Goal: Task Accomplishment & Management: Use online tool/utility

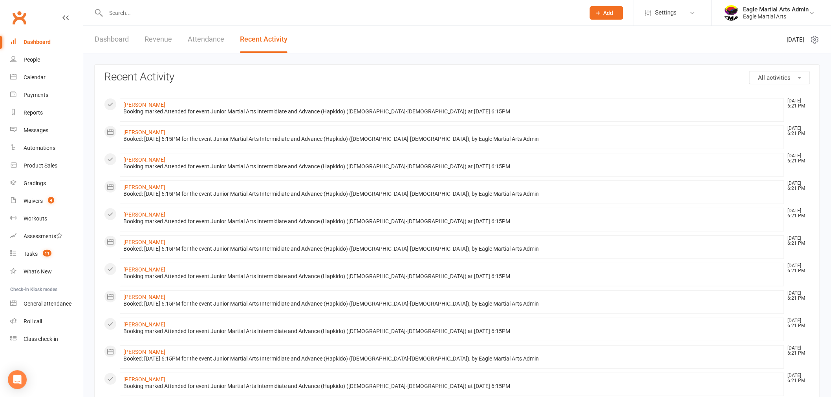
click at [116, 36] on link "Dashboard" at bounding box center [112, 39] width 34 height 27
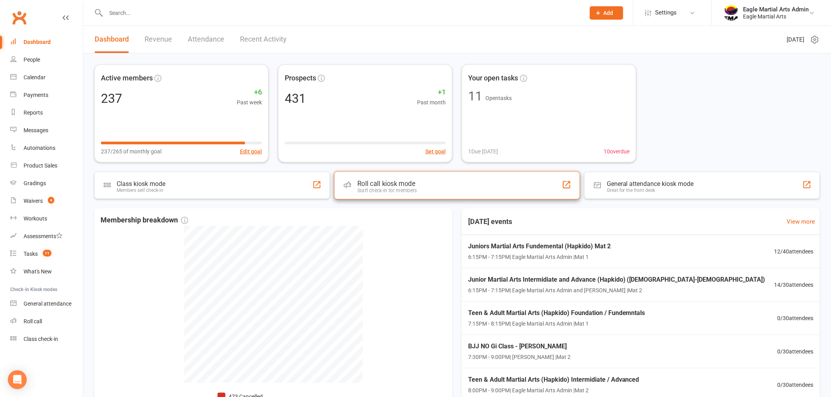
click at [431, 192] on div "Roll call kiosk mode Staff check-in for members" at bounding box center [457, 185] width 246 height 28
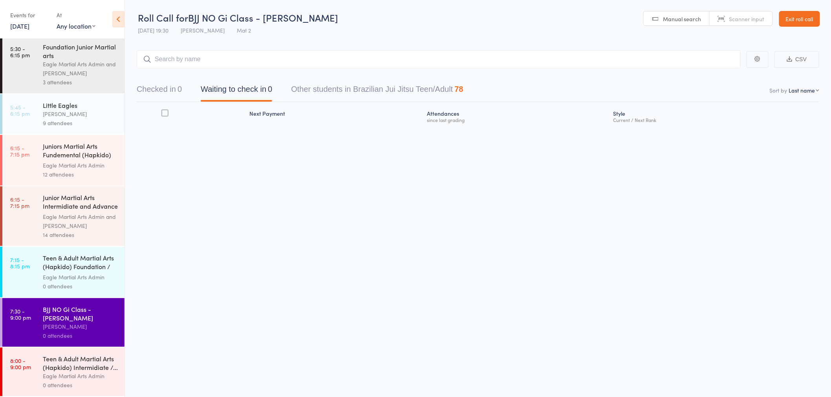
scroll to position [0, 0]
click at [86, 368] on div "Teen & Adult Martial Arts (Hapkido) Intermidiate /..." at bounding box center [80, 363] width 75 height 17
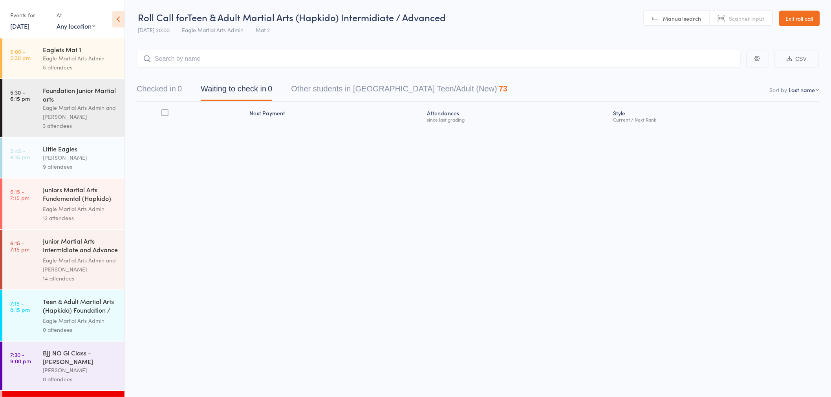
click at [151, 90] on button "Checked in 0" at bounding box center [159, 91] width 45 height 21
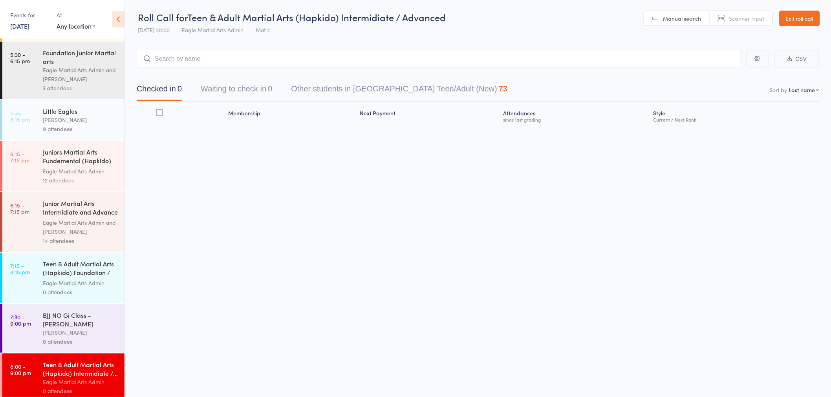
scroll to position [46, 0]
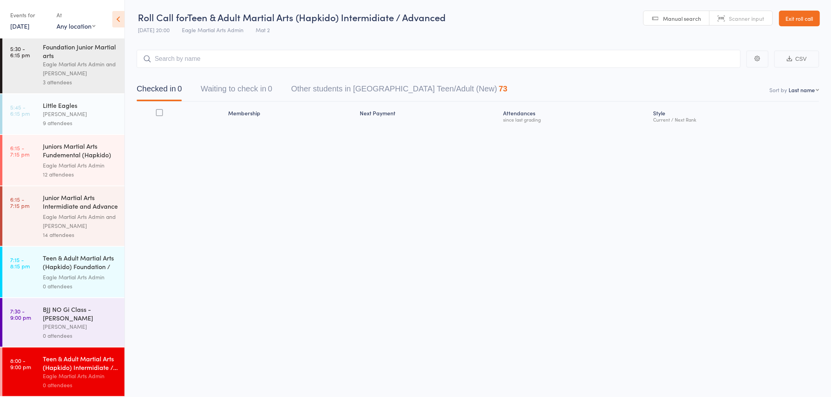
click at [88, 282] on div "0 attendees" at bounding box center [80, 286] width 75 height 9
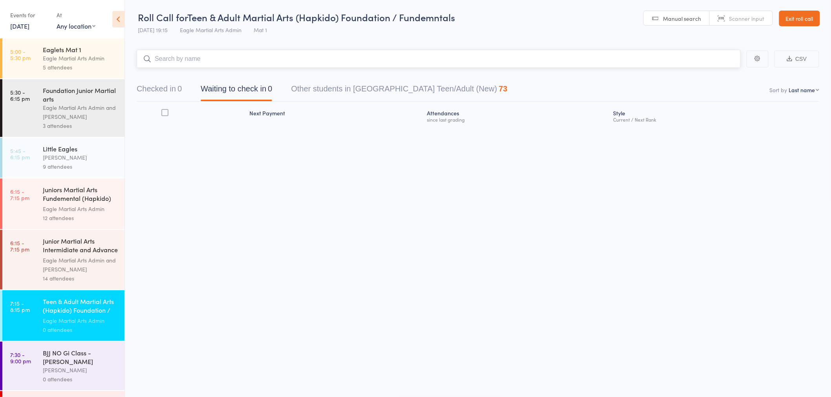
click at [172, 82] on button "Checked in 0" at bounding box center [159, 91] width 45 height 21
click at [194, 58] on input "search" at bounding box center [439, 59] width 604 height 18
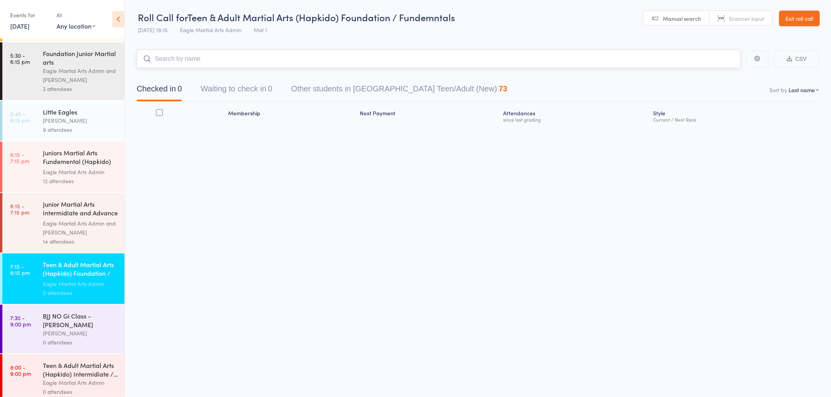
scroll to position [46, 0]
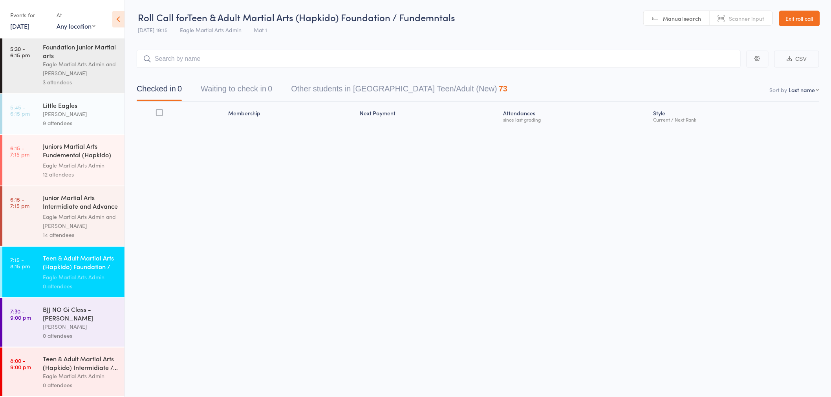
click at [86, 376] on div "Eagle Martial Arts Admin" at bounding box center [80, 376] width 75 height 9
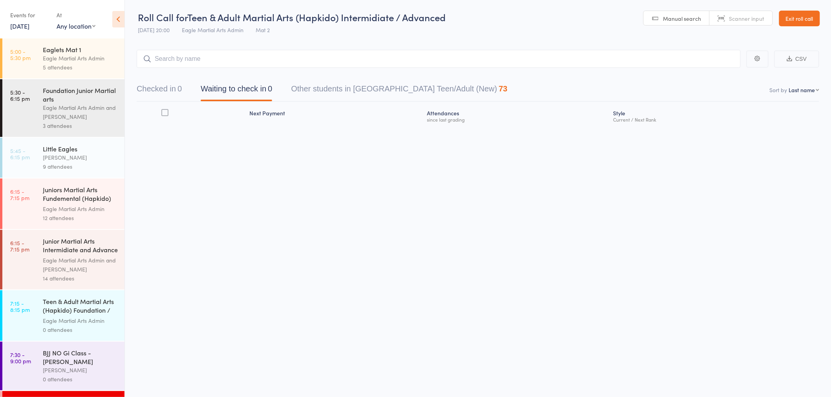
click at [83, 269] on div "Eagle Martial Arts Admin and [PERSON_NAME]" at bounding box center [80, 265] width 75 height 18
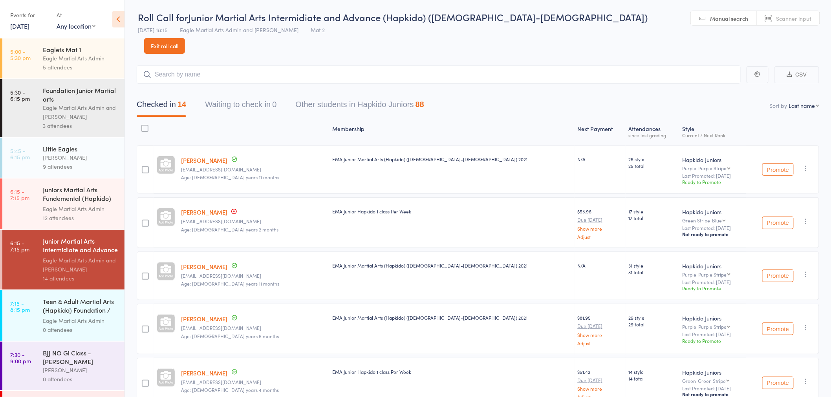
click at [84, 317] on div "Eagle Martial Arts Admin" at bounding box center [80, 321] width 75 height 9
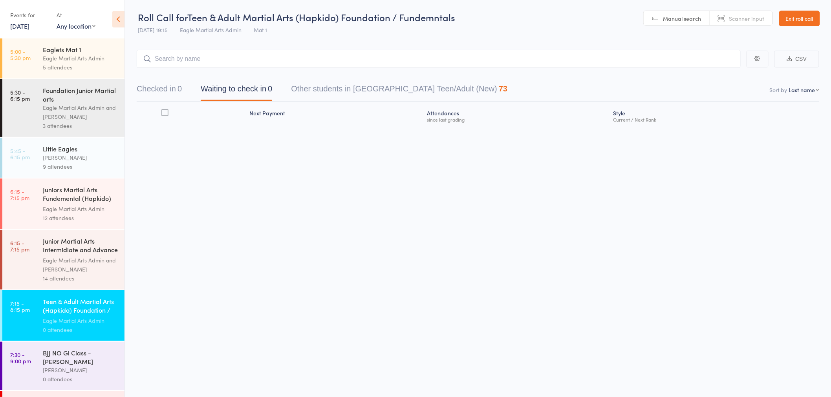
click at [247, 60] on input "search" at bounding box center [439, 59] width 604 height 18
type input "otherman"
click at [248, 79] on div "Othman Alturkistani Drop in" at bounding box center [438, 75] width 603 height 18
click at [262, 61] on input "search" at bounding box center [439, 59] width 604 height 18
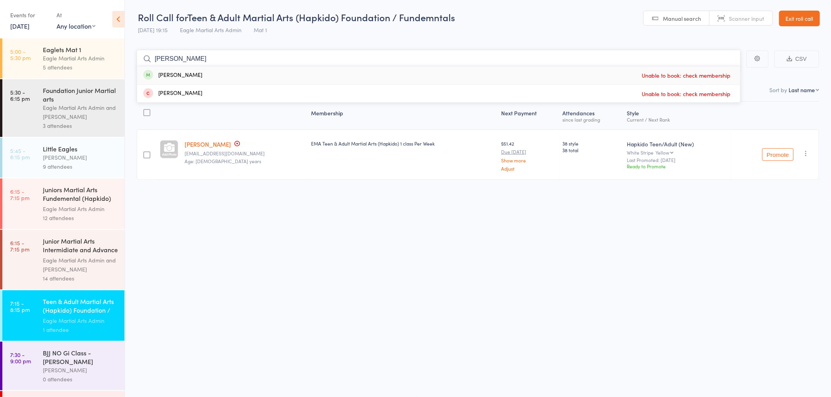
type input "dirk"
click at [270, 75] on div "Dirk Scharenguivel Unable to book: check membership" at bounding box center [438, 75] width 603 height 18
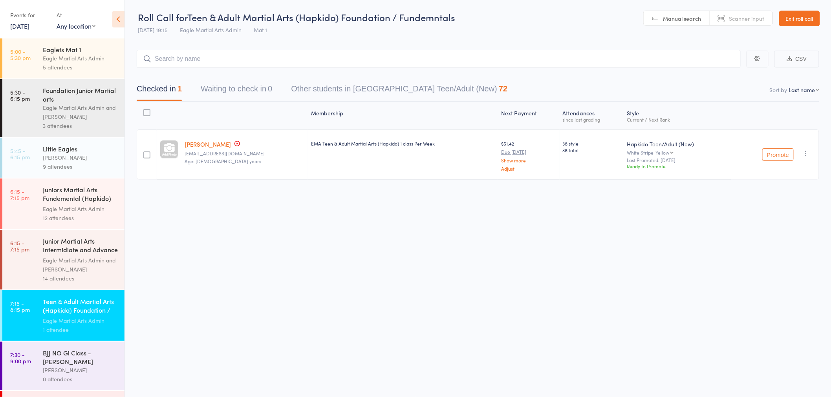
click at [793, 20] on link "Exit roll call" at bounding box center [799, 19] width 41 height 16
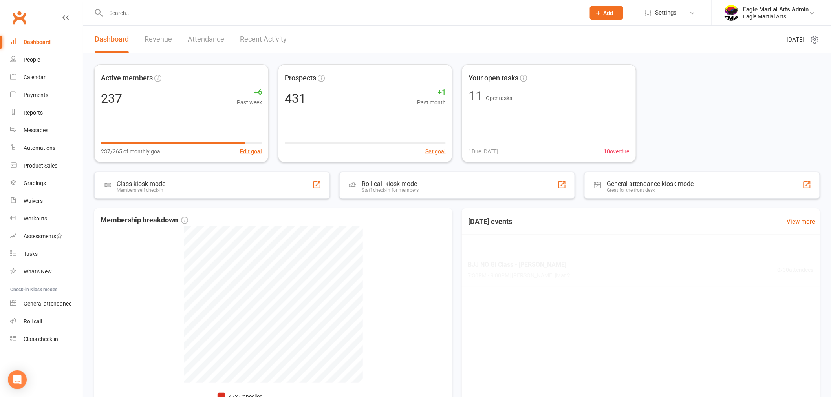
click at [174, 10] on input "text" at bounding box center [342, 12] width 476 height 11
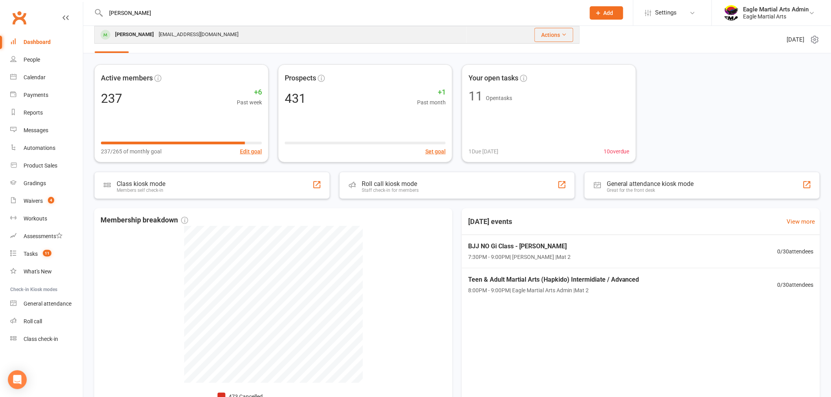
type input "dirk"
click at [164, 31] on div "Dirks76@hotmail.com" at bounding box center [198, 34] width 84 height 11
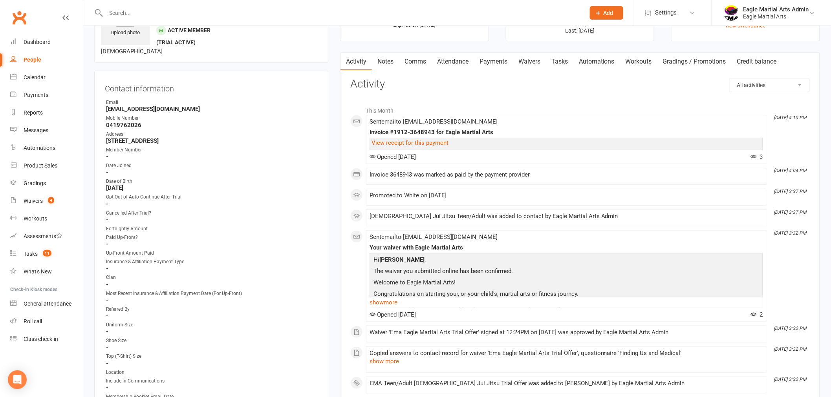
scroll to position [305, 0]
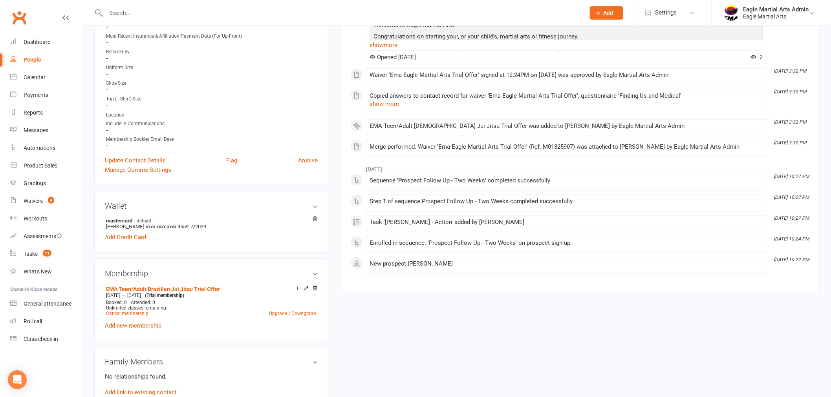
click at [307, 287] on icon at bounding box center [306, 288] width 5 height 5
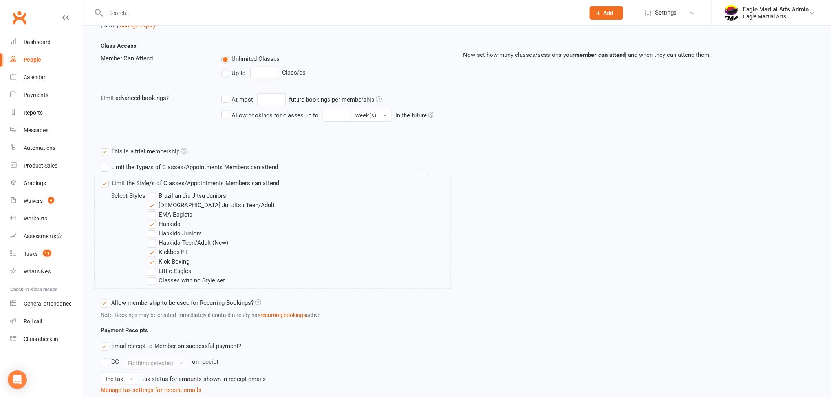
scroll to position [174, 0]
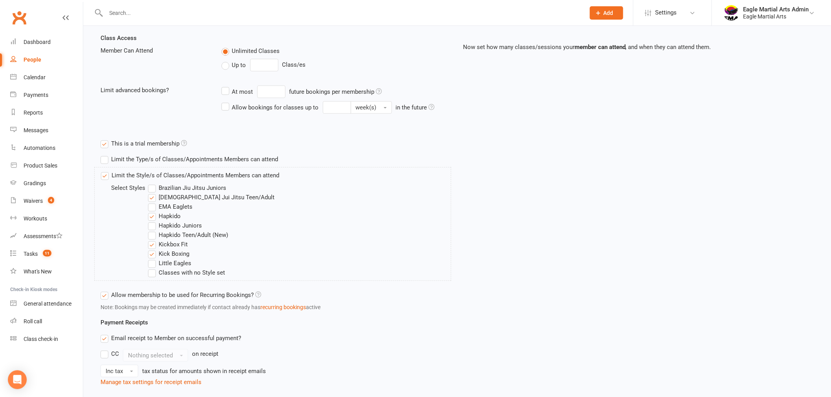
click at [154, 235] on label "Hapkido Teen/Adult (New)" at bounding box center [188, 235] width 80 height 9
click at [153, 231] on input "Hapkido Teen/Adult (New)" at bounding box center [150, 231] width 5 height 0
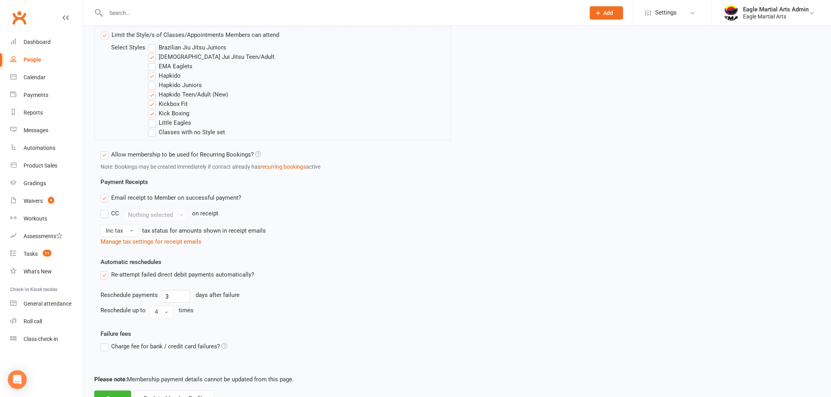
scroll to position [348, 0]
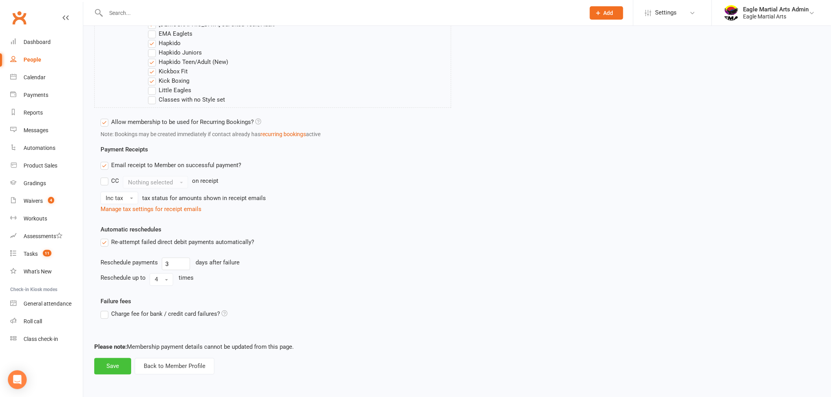
click at [115, 368] on button "Save" at bounding box center [112, 367] width 37 height 16
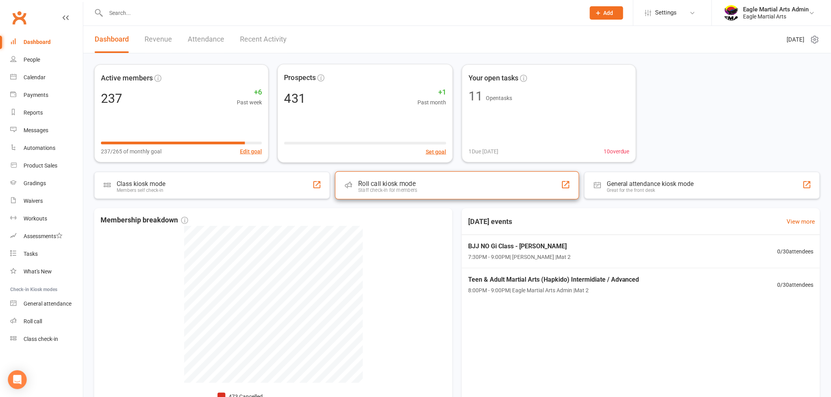
click at [419, 189] on div "Roll call kiosk mode Staff check-in for members" at bounding box center [457, 186] width 244 height 28
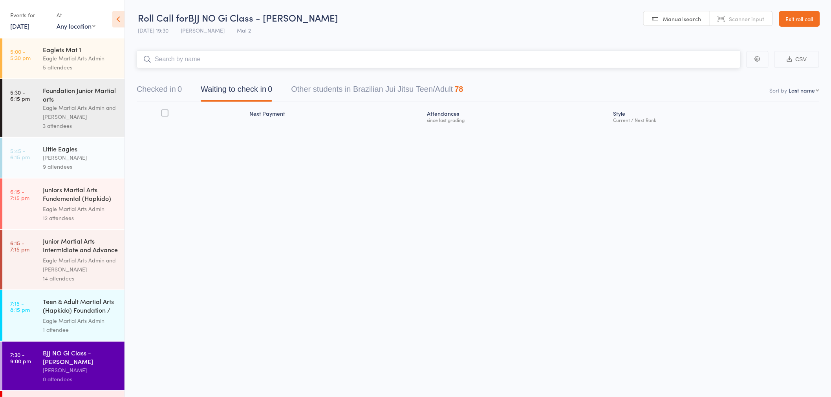
click at [163, 93] on button "Checked in 0" at bounding box center [159, 91] width 45 height 21
click at [67, 317] on div "Eagle Martial Arts Admin" at bounding box center [80, 321] width 75 height 9
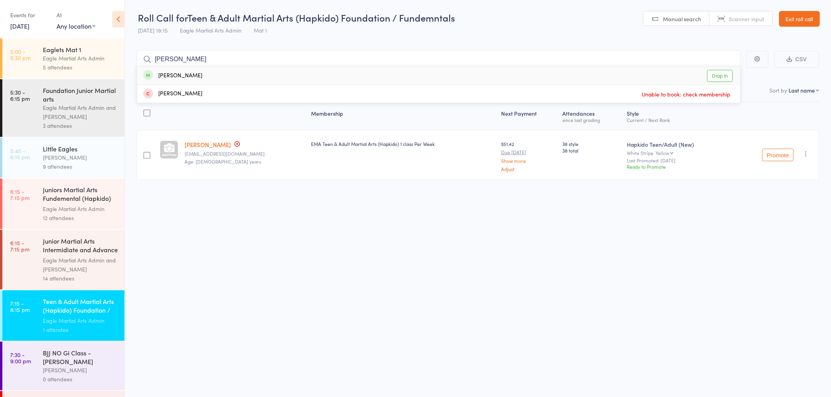
type input "dirk"
click at [245, 75] on div "Dirk Scharenguivel Drop in" at bounding box center [438, 76] width 603 height 18
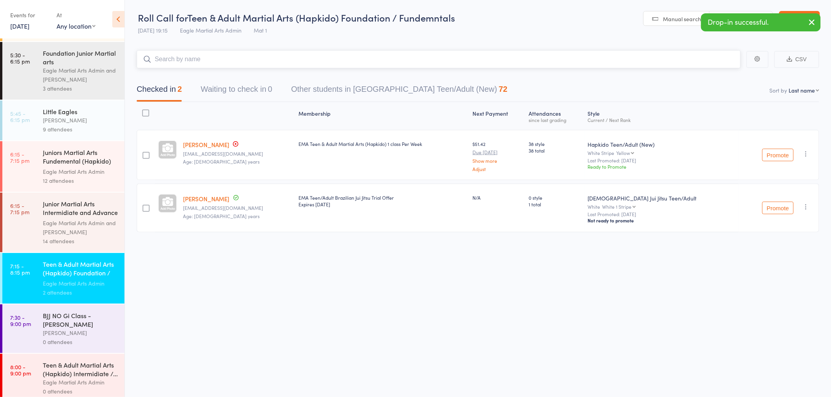
scroll to position [46, 0]
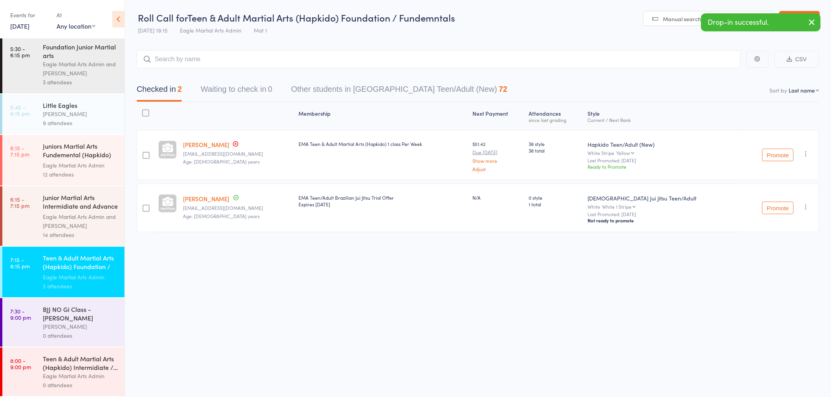
click at [86, 368] on div "Teen & Adult Martial Arts (Hapkido) Intermidiate /..." at bounding box center [80, 363] width 75 height 17
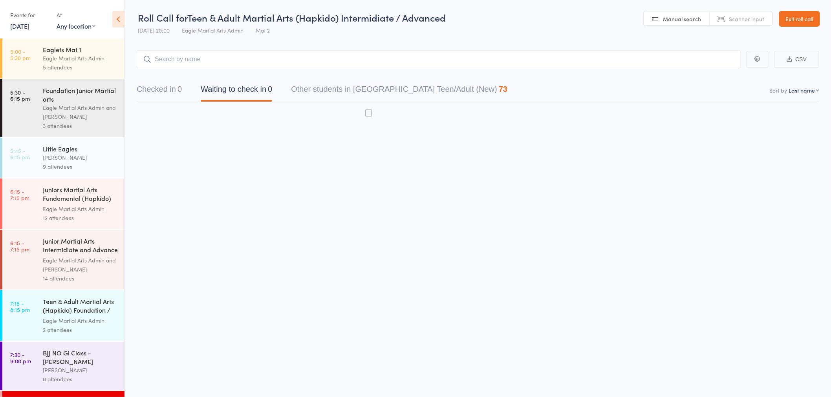
click at [203, 54] on input "search" at bounding box center [439, 59] width 604 height 18
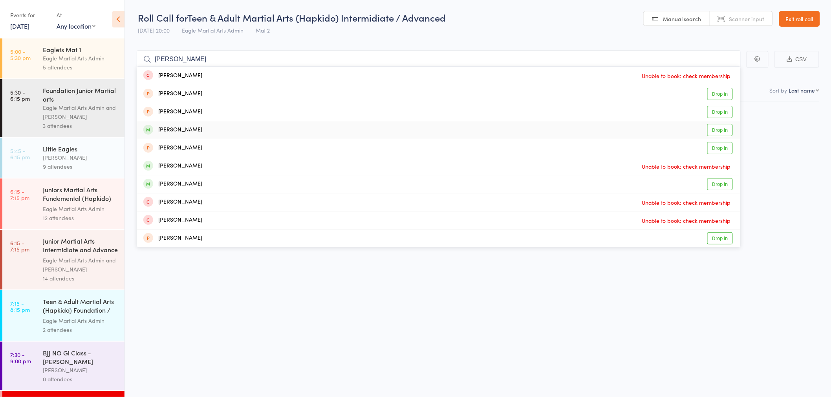
type input "ian"
drag, startPoint x: 225, startPoint y: 131, endPoint x: 225, endPoint y: 123, distance: 7.5
click at [225, 128] on div "Ian de Santos Drop in" at bounding box center [438, 130] width 603 height 18
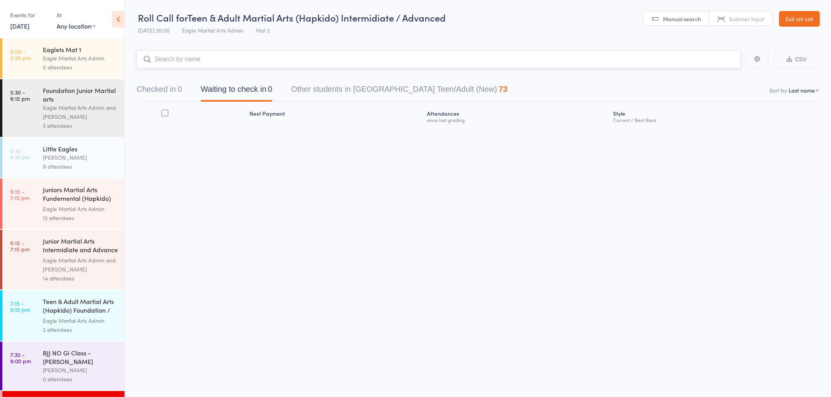
click at [216, 59] on input "search" at bounding box center [439, 59] width 604 height 18
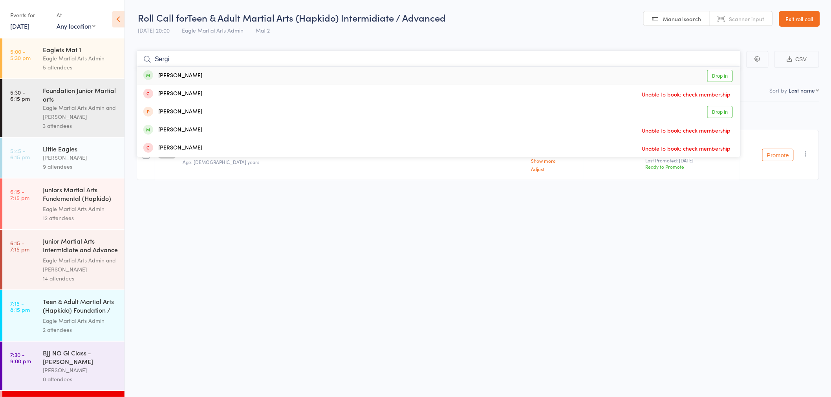
type input "Sergi"
drag, startPoint x: 228, startPoint y: 73, endPoint x: 228, endPoint y: 67, distance: 5.9
click at [228, 72] on div "Sergei Sevriukov Drop in" at bounding box center [438, 76] width 603 height 18
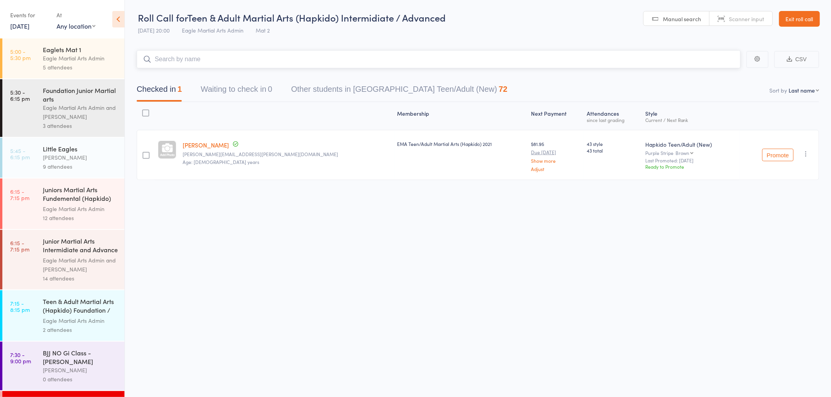
click at [229, 62] on input "search" at bounding box center [439, 59] width 604 height 18
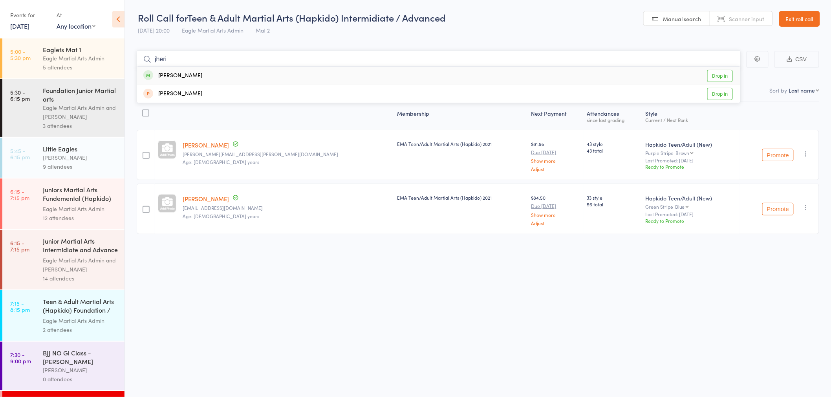
type input "jheri"
click at [245, 74] on div "Jherrie Atal Drop in" at bounding box center [438, 76] width 603 height 18
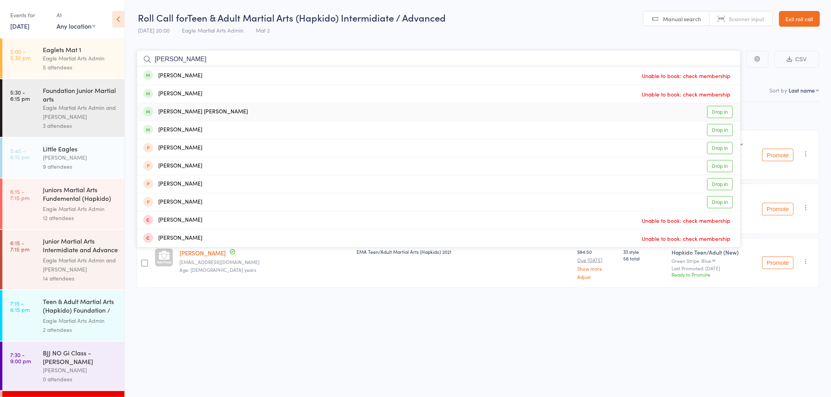
type input "charlie"
drag, startPoint x: 232, startPoint y: 113, endPoint x: 236, endPoint y: 81, distance: 32.4
click at [232, 110] on div "Charlie Paige Cruz Drop in" at bounding box center [438, 112] width 603 height 18
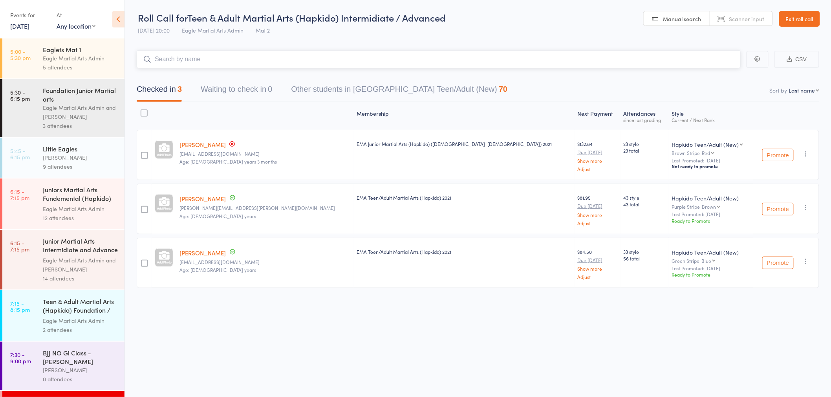
click at [247, 60] on input "search" at bounding box center [439, 59] width 604 height 18
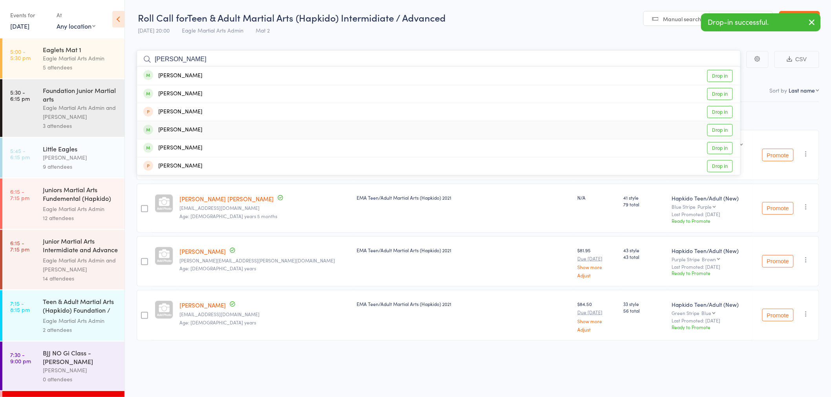
type input "adam"
click at [287, 128] on div "Adam Kloppenburg Drop in" at bounding box center [438, 130] width 603 height 18
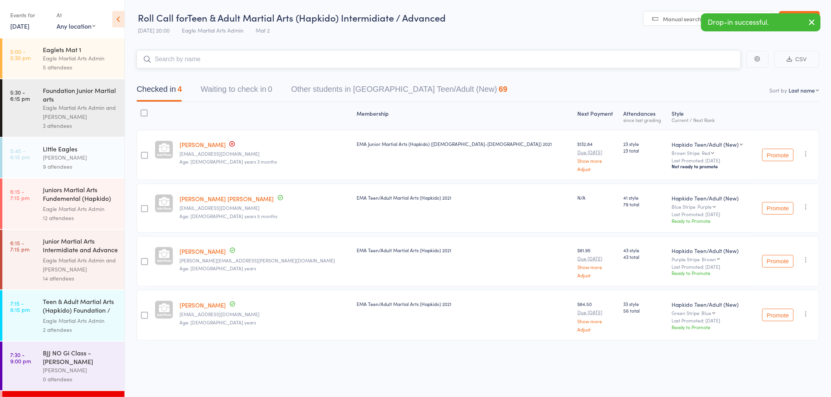
click at [297, 59] on input "search" at bounding box center [439, 59] width 604 height 18
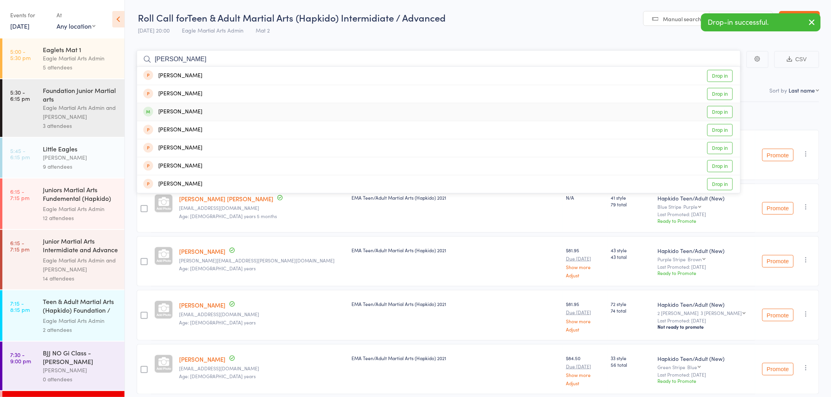
type input "greg"
click at [284, 115] on div "Greg Walters Drop in" at bounding box center [438, 112] width 603 height 18
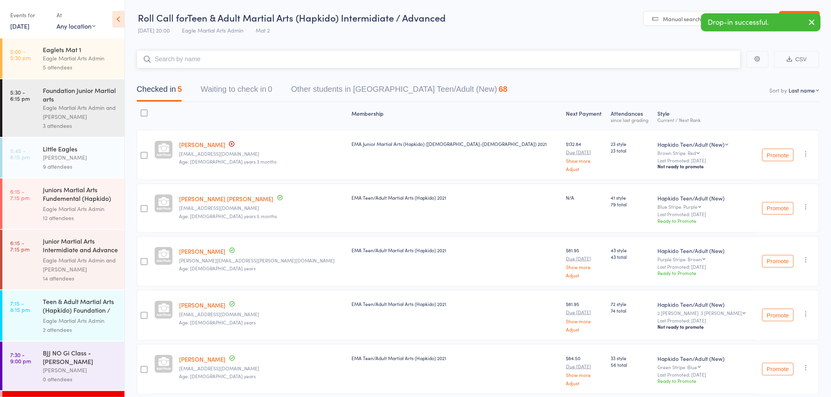
click at [306, 60] on input "search" at bounding box center [439, 59] width 604 height 18
type input "c"
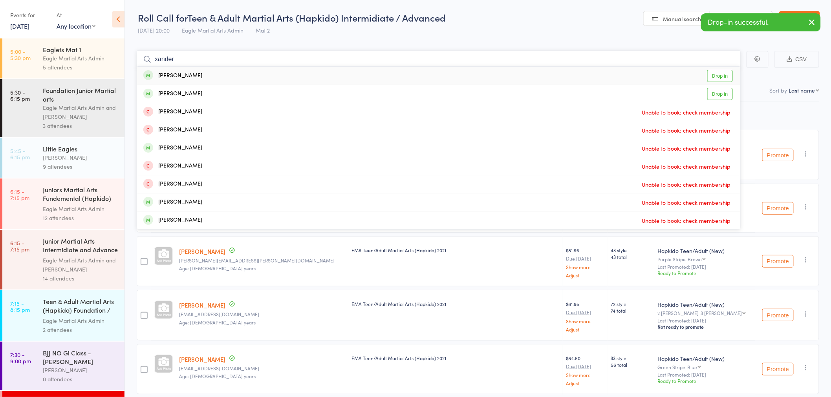
type input "xander"
drag, startPoint x: 305, startPoint y: 75, endPoint x: 315, endPoint y: 64, distance: 14.2
click at [305, 73] on div "Xander Soh Drop in" at bounding box center [438, 76] width 603 height 18
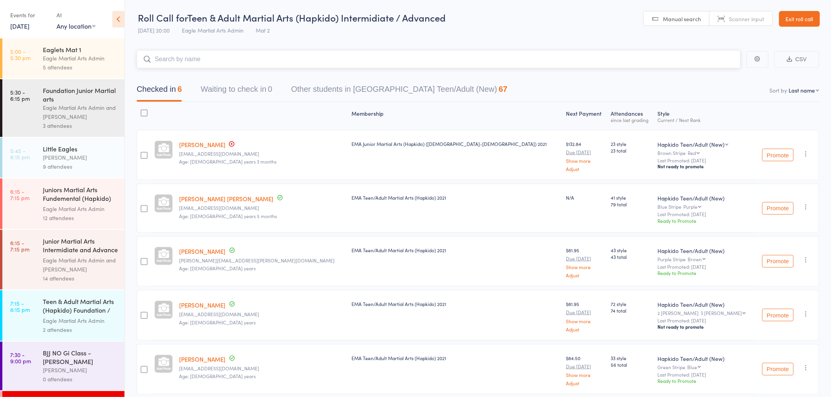
click at [315, 63] on input "search" at bounding box center [439, 59] width 604 height 18
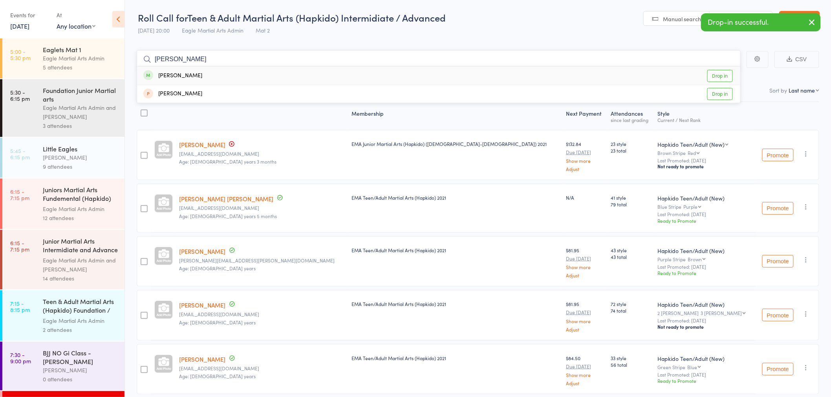
type input "scott"
click at [279, 73] on div "Scott Walters Drop in" at bounding box center [438, 76] width 603 height 18
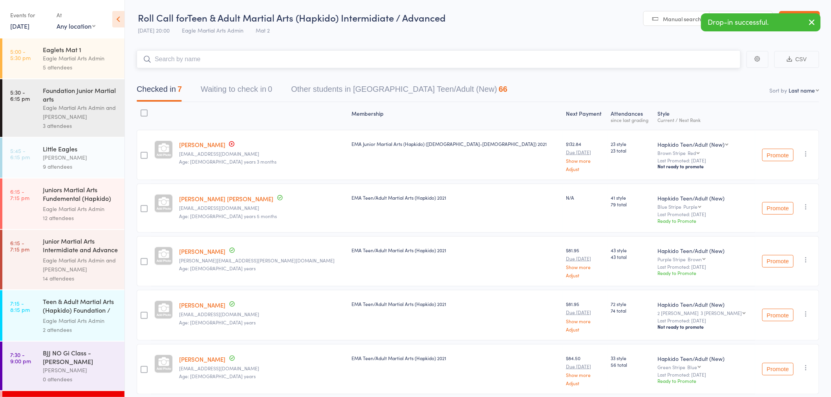
click at [290, 56] on input "search" at bounding box center [439, 59] width 604 height 18
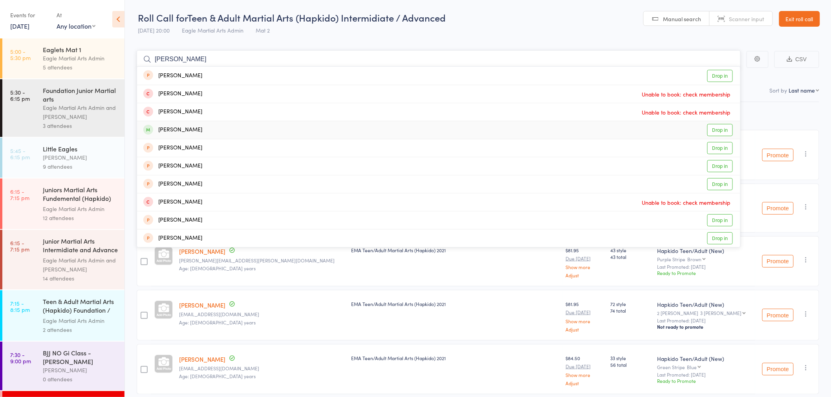
type input "christop"
click at [246, 130] on div "Christopher Forrest Drop in" at bounding box center [438, 130] width 603 height 18
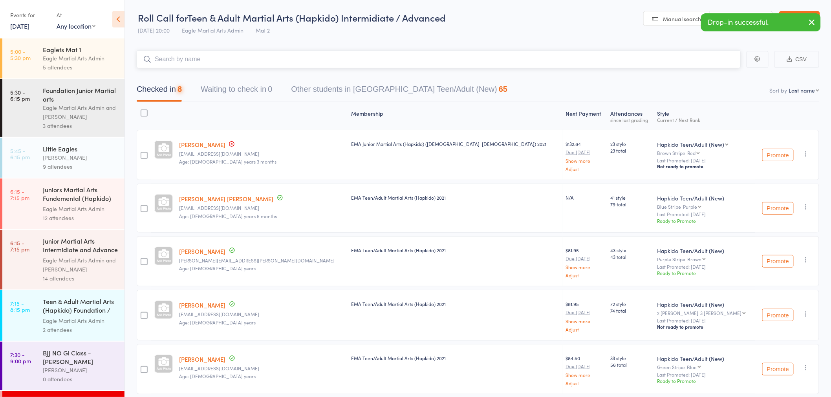
click at [245, 60] on input "search" at bounding box center [439, 59] width 604 height 18
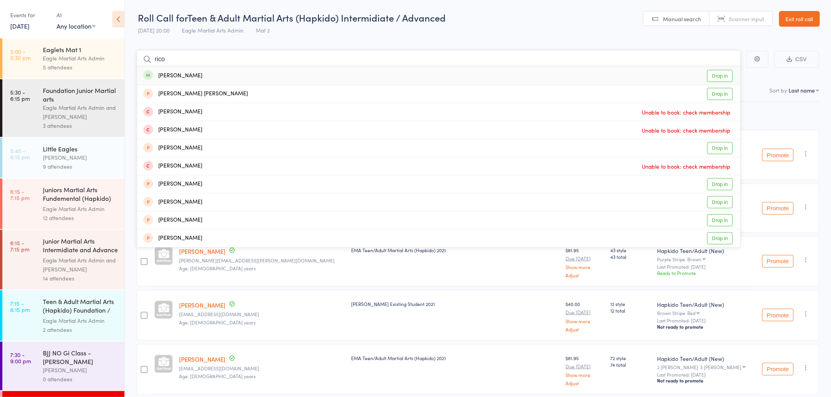
type input "rico"
click at [234, 76] on div "Rico Lin Drop in" at bounding box center [438, 76] width 603 height 18
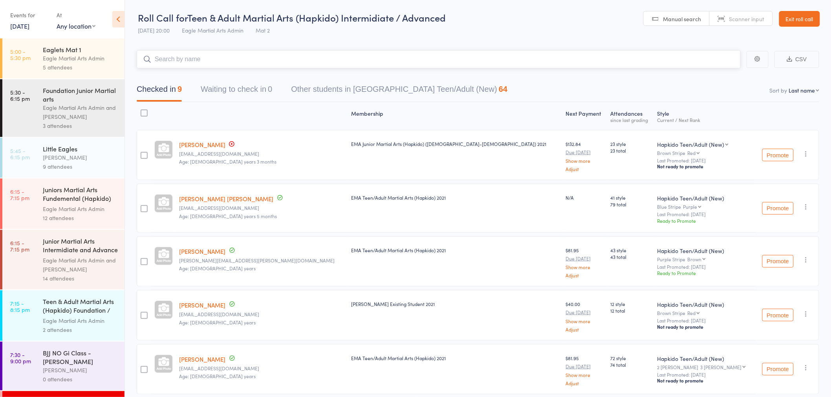
click at [242, 58] on input "search" at bounding box center [439, 59] width 604 height 18
click at [795, 16] on link "Exit roll call" at bounding box center [799, 19] width 41 height 16
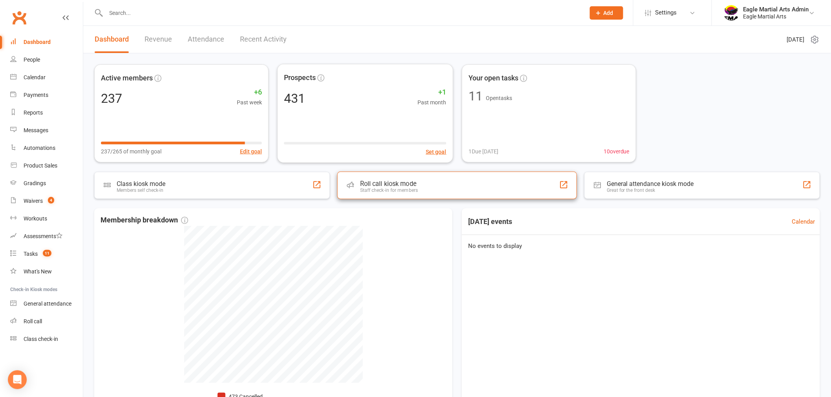
click at [425, 189] on div "Roll call kiosk mode Staff check-in for members" at bounding box center [457, 185] width 240 height 27
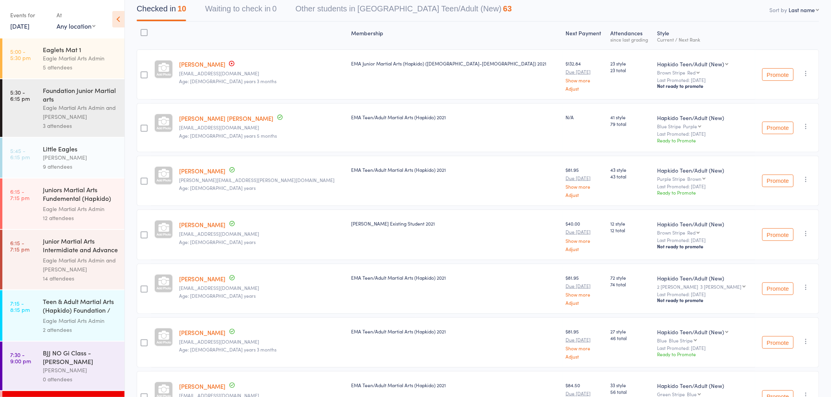
scroll to position [87, 0]
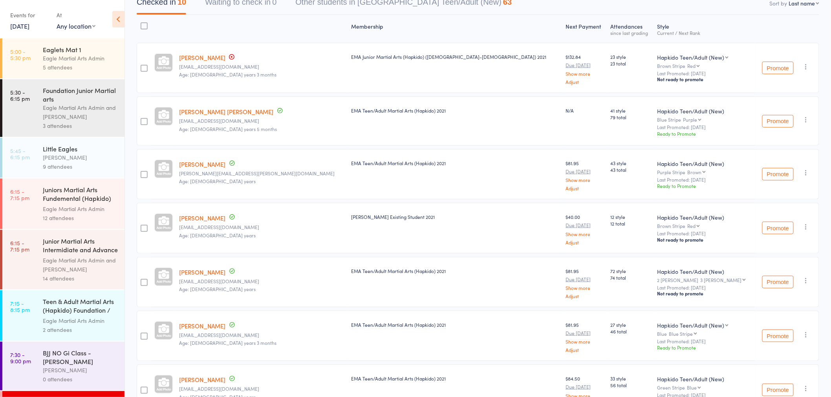
click at [75, 320] on div "Eagle Martial Arts Admin" at bounding box center [80, 321] width 75 height 9
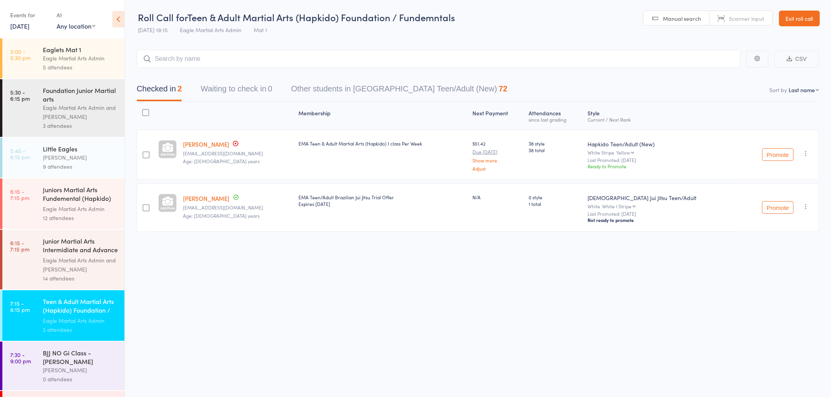
click at [274, 62] on input "search" at bounding box center [439, 59] width 604 height 18
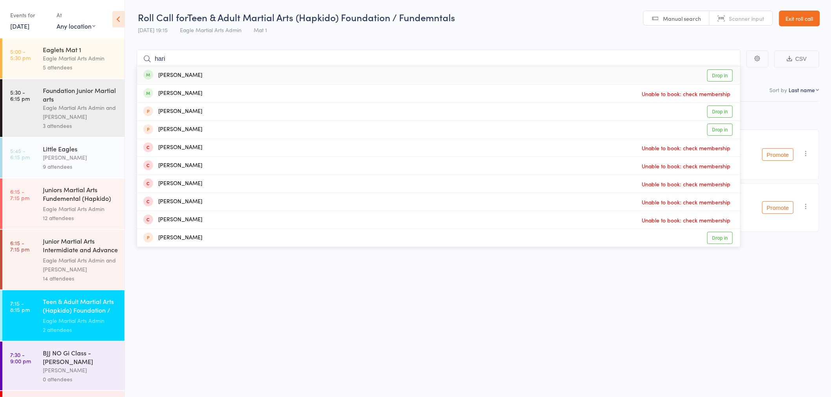
type input "hari"
click at [237, 76] on div "[PERSON_NAME] Drop in" at bounding box center [438, 75] width 603 height 18
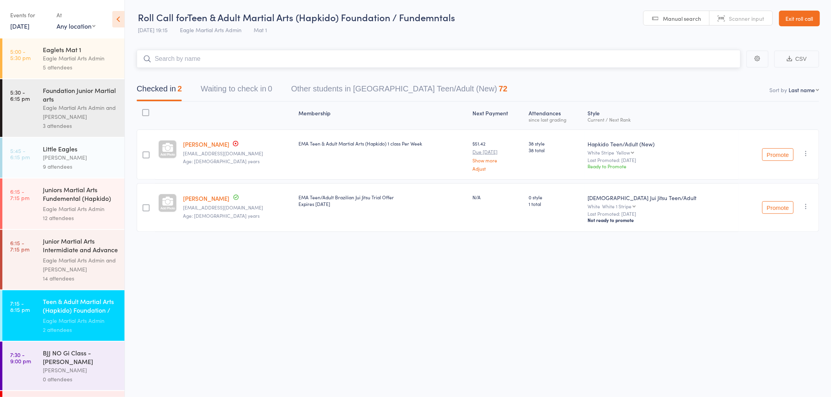
click at [232, 62] on input "search" at bounding box center [439, 59] width 604 height 18
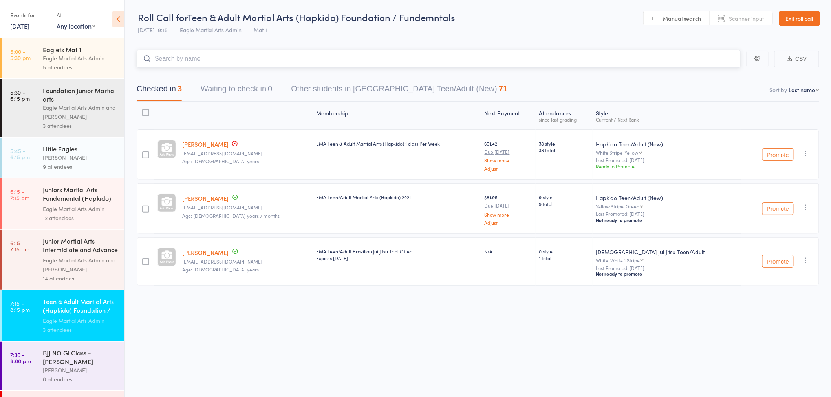
click at [238, 61] on input "search" at bounding box center [439, 59] width 604 height 18
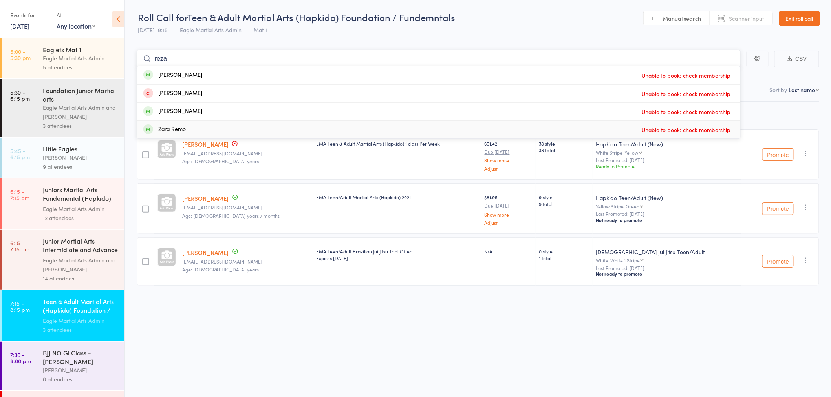
type input "reza"
click at [390, 331] on div "Roll Call for Teen & Adult Martial Arts (Hapkido) Foundation / Fundemntals [DAT…" at bounding box center [415, 198] width 831 height 397
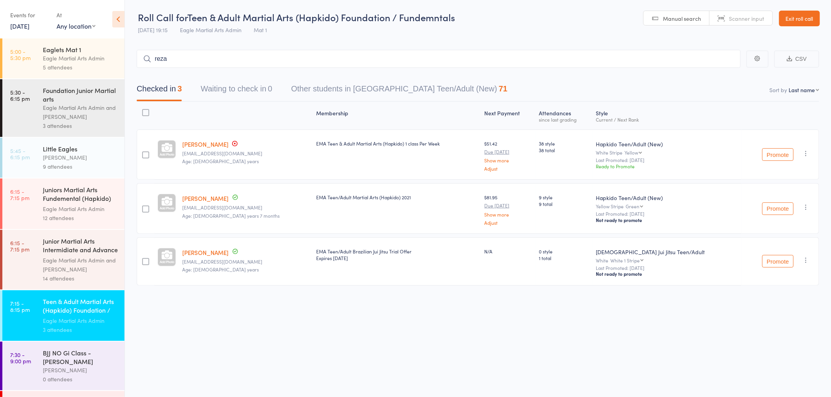
click at [799, 15] on link "Exit roll call" at bounding box center [799, 19] width 41 height 16
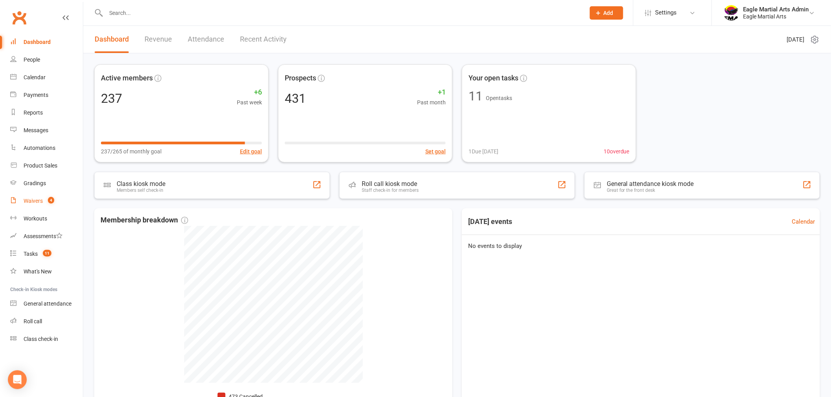
click at [24, 202] on div "Waivers" at bounding box center [33, 201] width 19 height 6
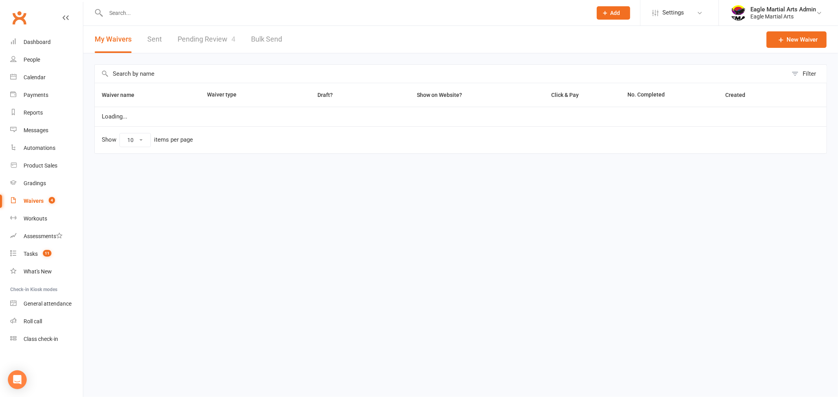
select select "100"
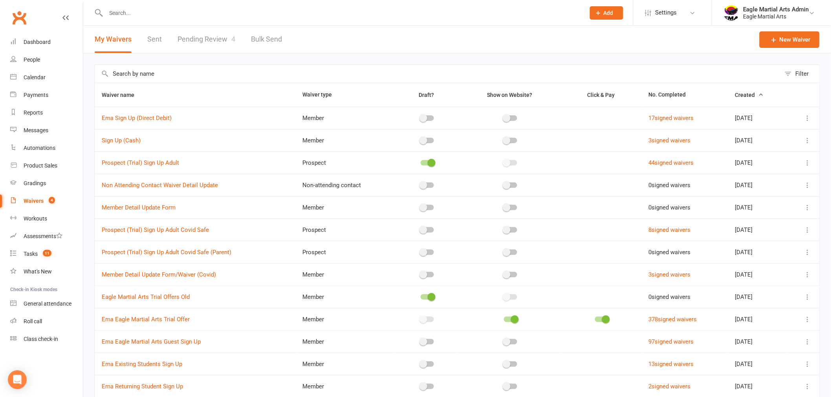
click at [204, 40] on link "Pending Review 4" at bounding box center [207, 39] width 58 height 27
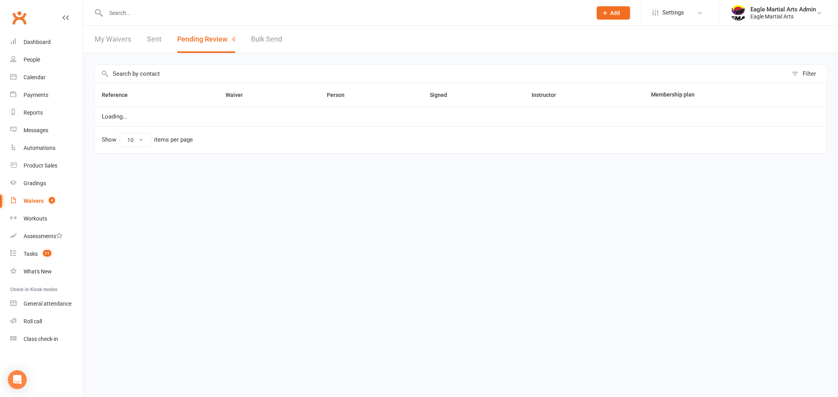
select select "25"
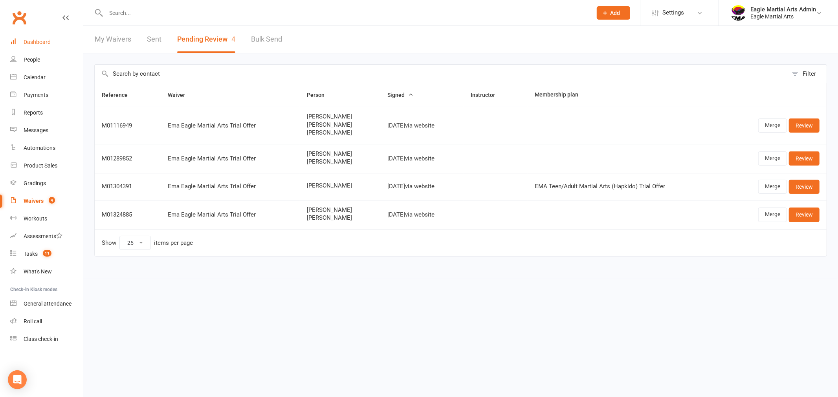
click at [42, 40] on div "Dashboard" at bounding box center [37, 42] width 27 height 6
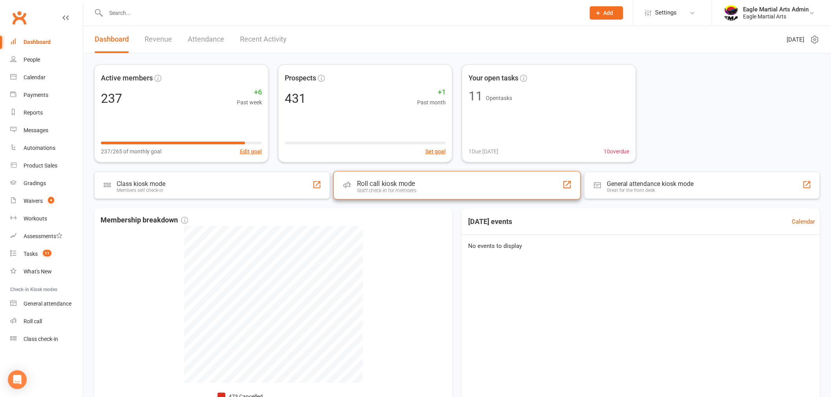
click at [421, 184] on div "Roll call kiosk mode Staff check-in for members" at bounding box center [456, 185] width 247 height 28
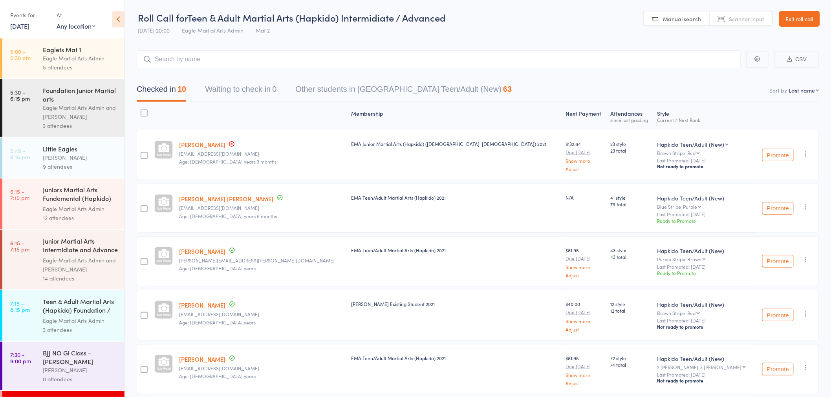
click at [84, 114] on div "Eagle Martial Arts Admin and [PERSON_NAME]" at bounding box center [80, 112] width 75 height 18
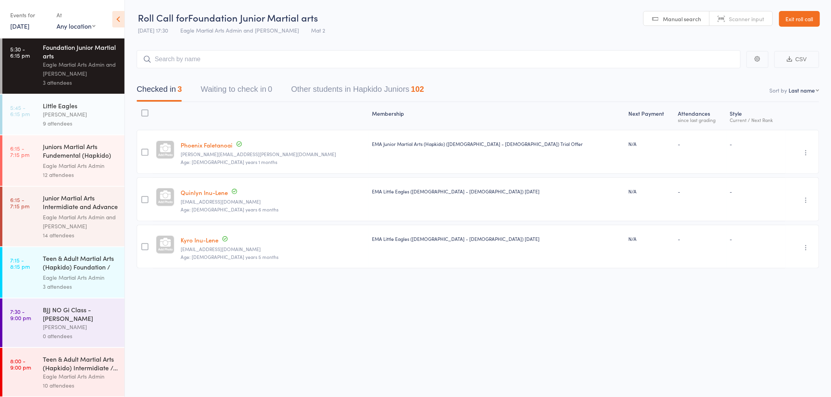
scroll to position [44, 0]
